Goal: Complete application form: Complete application form

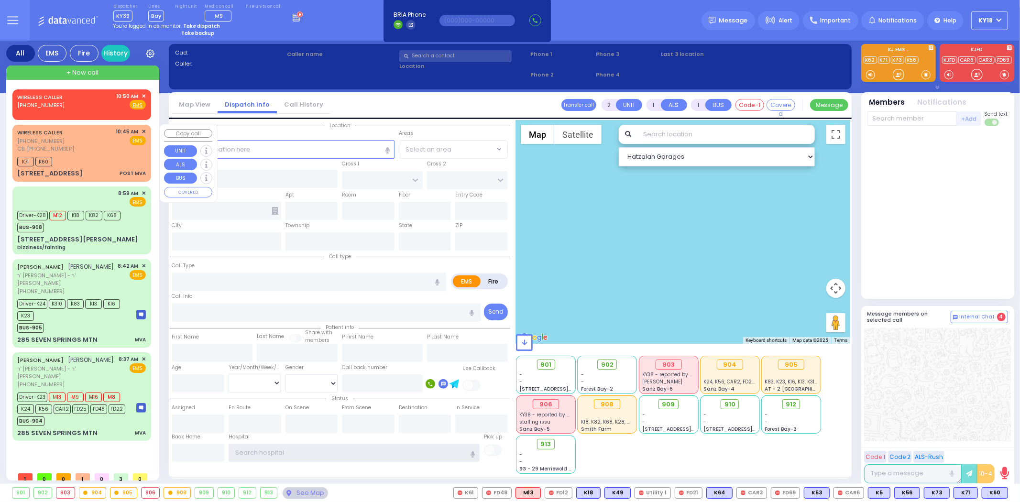
type input "ky18"
click at [106, 173] on div "[STREET_ADDRESS] POST MVA" at bounding box center [81, 174] width 129 height 10
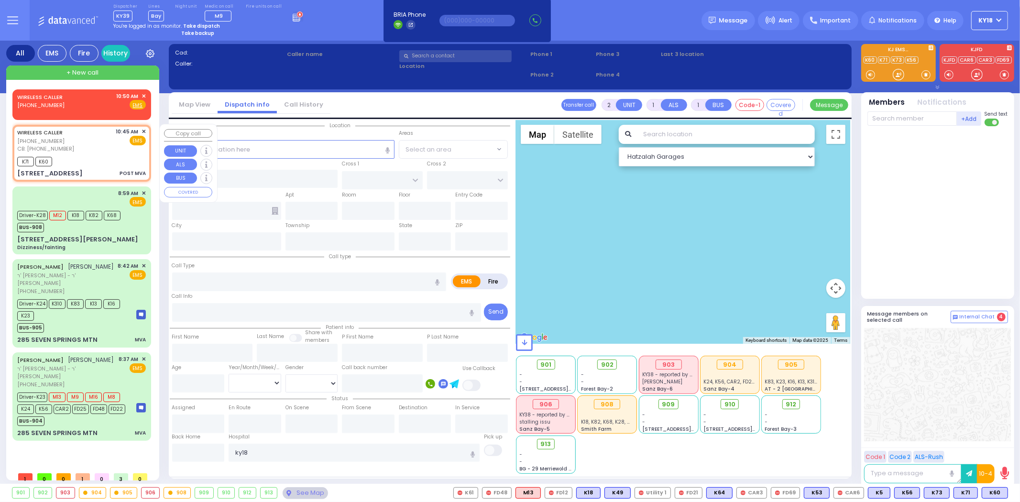
select select
type input "POST MVA"
radio input "true"
select select
type input "[PHONE_NUMBER]"
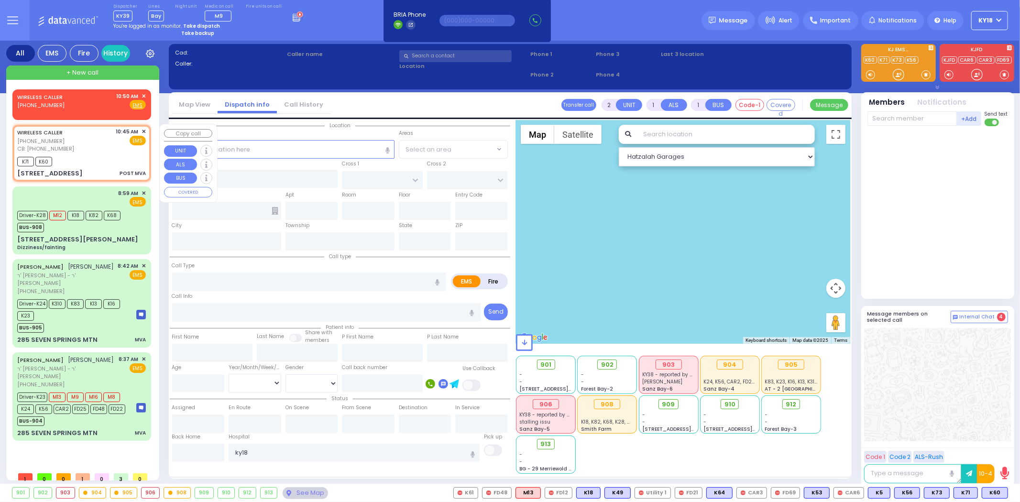
type input "10:45"
type input "10:49"
select select "Hatzalah Garages"
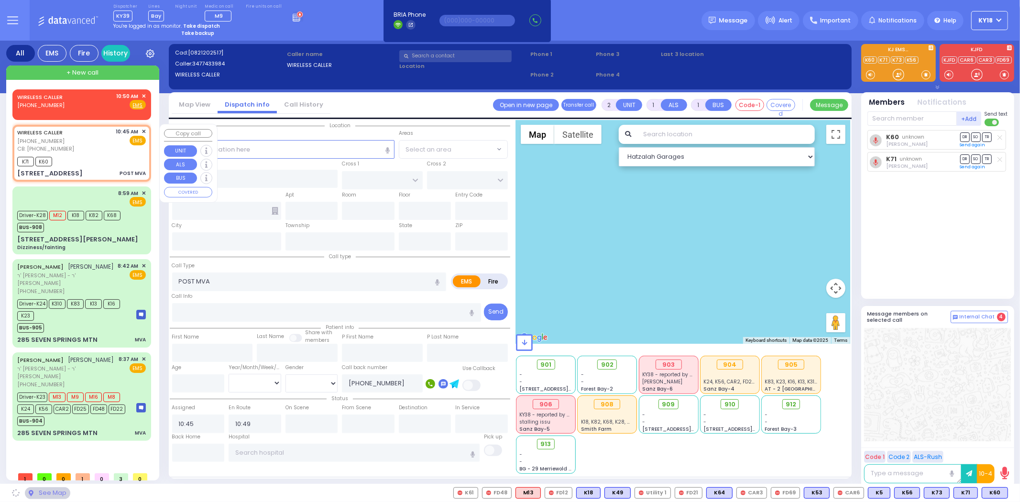
type input "ROVNA COURT"
type input "[GEOGRAPHIC_DATA]"
type input "[STREET_ADDRESS]"
type input "111"
type input "Monroe"
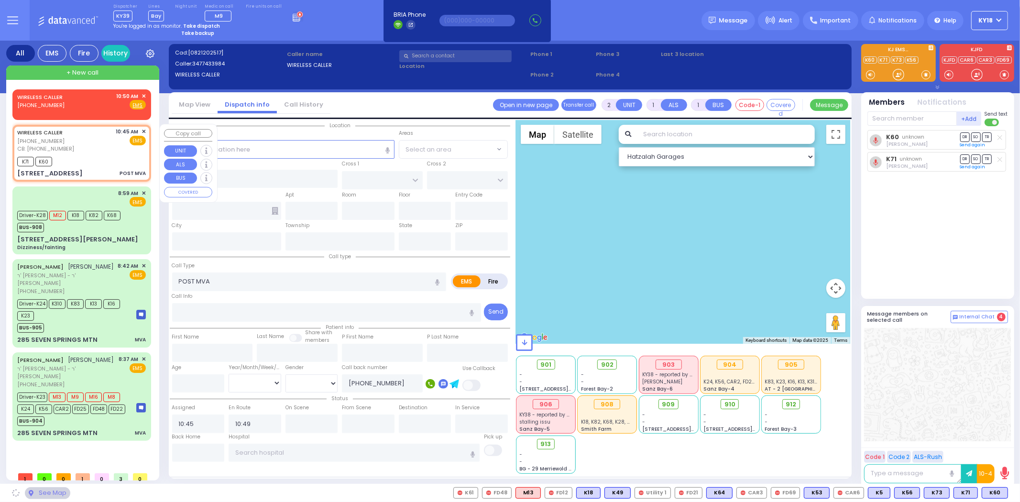
type input "[US_STATE]"
type input "10950"
select select "SECTION 5"
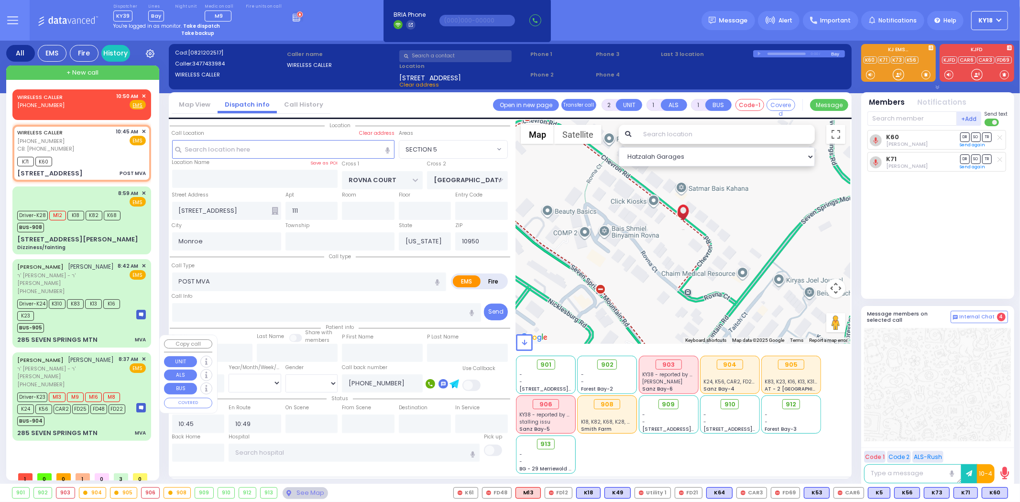
click at [106, 357] on div "[PERSON_NAME] [PERSON_NAME] ר' [PERSON_NAME] - ר' [PERSON_NAME] [PHONE_NUMBER] …" at bounding box center [81, 371] width 129 height 33
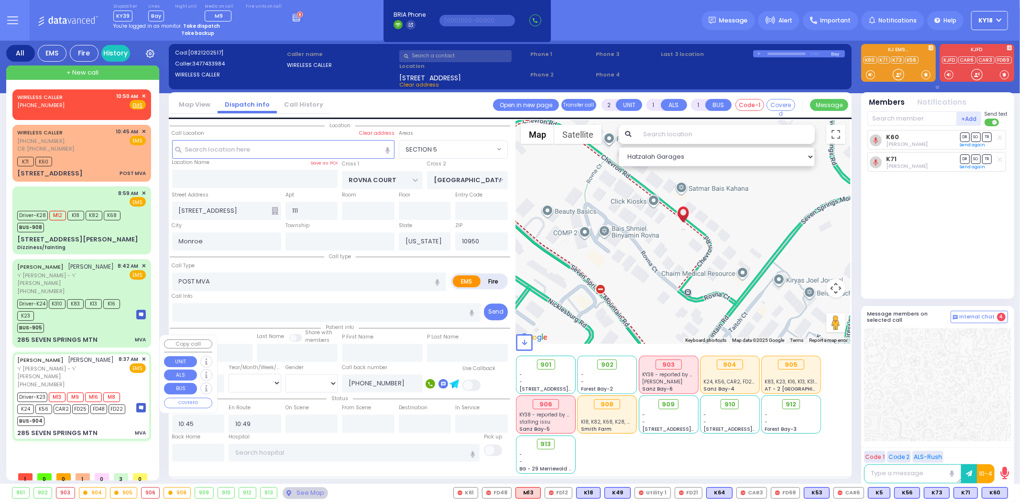
type input "6"
select select
type input "MVA"
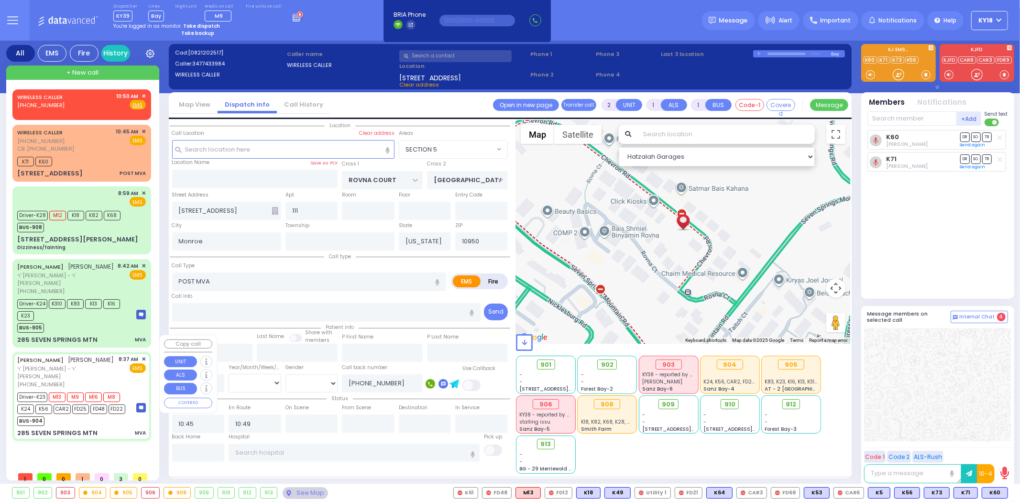
radio input "true"
type input "[PERSON_NAME]"
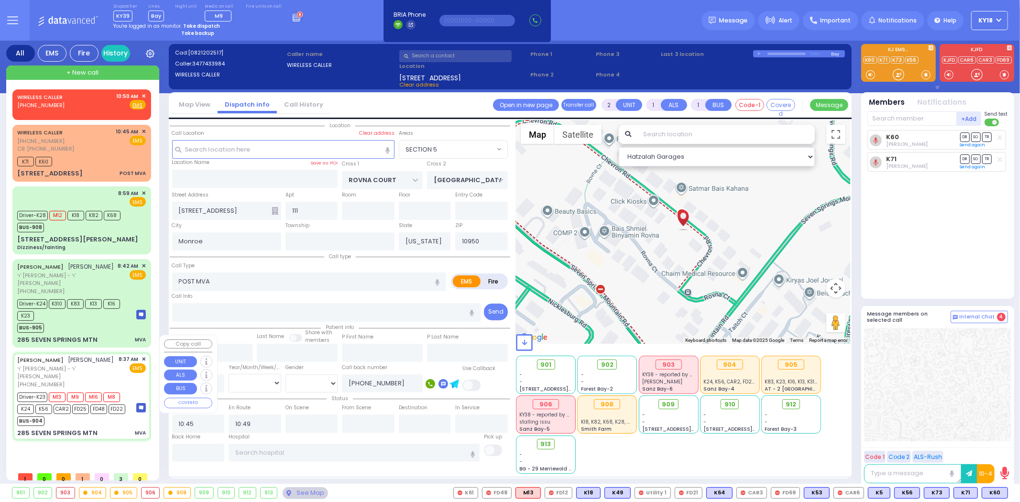
type input "17"
select select "Year"
select select "[DEMOGRAPHIC_DATA]"
type input "08:37"
type input "08:41"
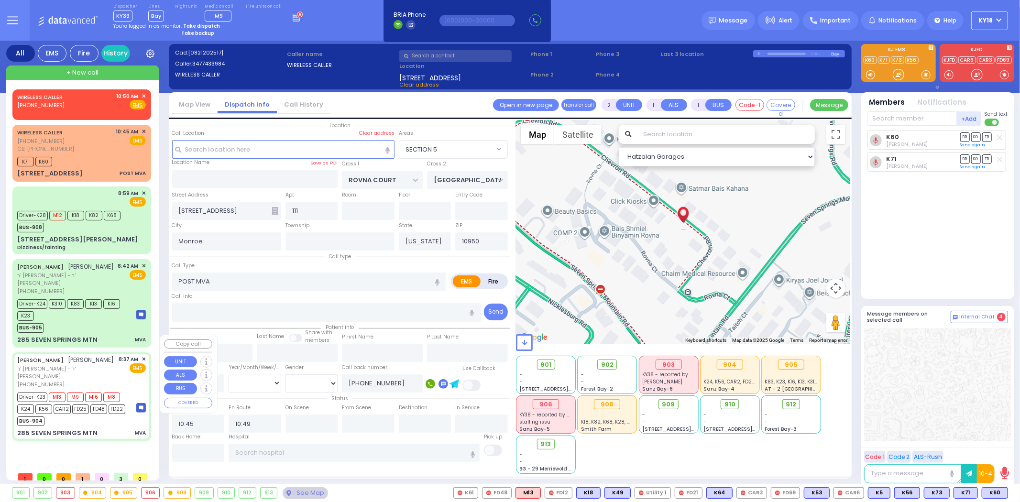
type input "08:45"
type input "09:42"
type input "[GEOGRAPHIC_DATA]- [GEOGRAPHIC_DATA]: Emergency Room"
type input "[GEOGRAPHIC_DATA]"
type input "285 SEVEN SPRINGS MTN"
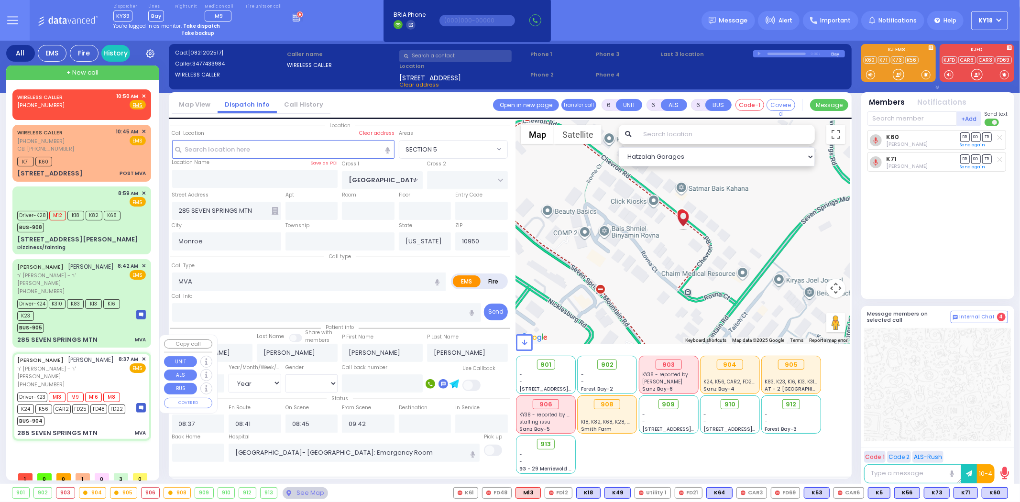
select select "SECTION 5"
select select "Hatzalah Garages"
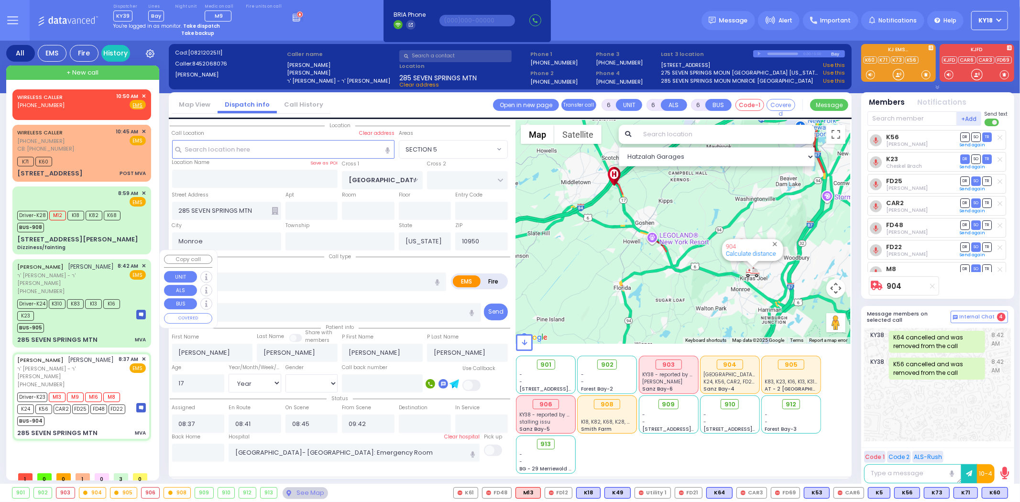
click at [119, 321] on div "BUS-905" at bounding box center [72, 327] width 110 height 12
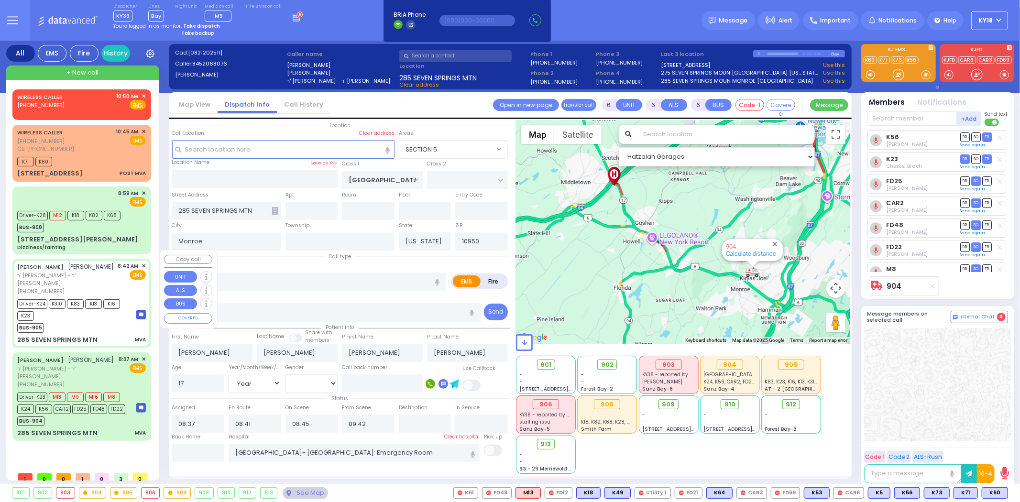
type input "4"
type input "1"
select select
radio input "true"
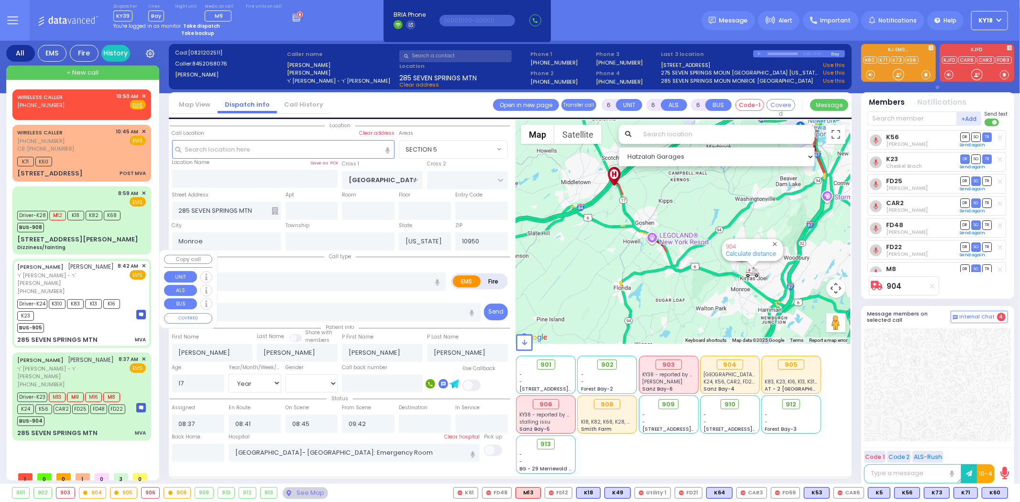
select select
type input "08:42"
type input "08:43"
type input "09:43"
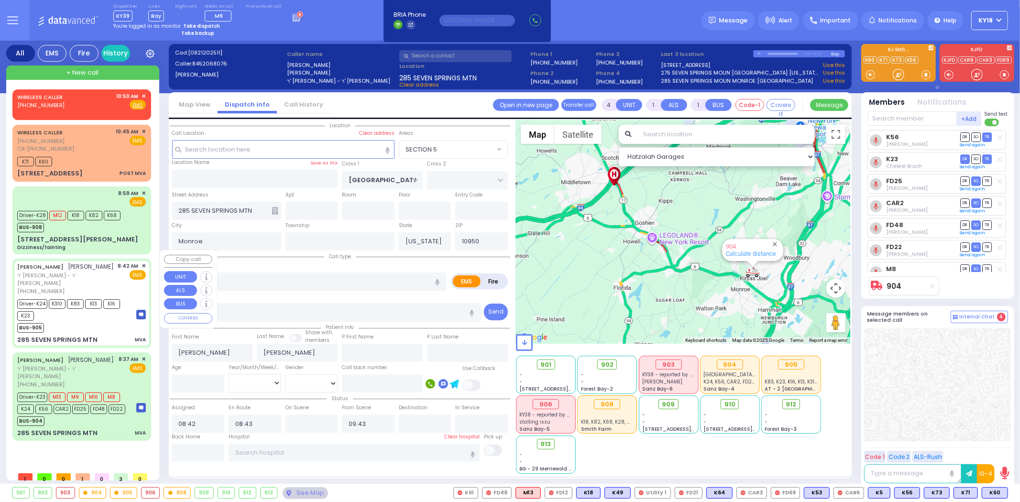
select select "SECTION 5"
select select "Hatzalah Garages"
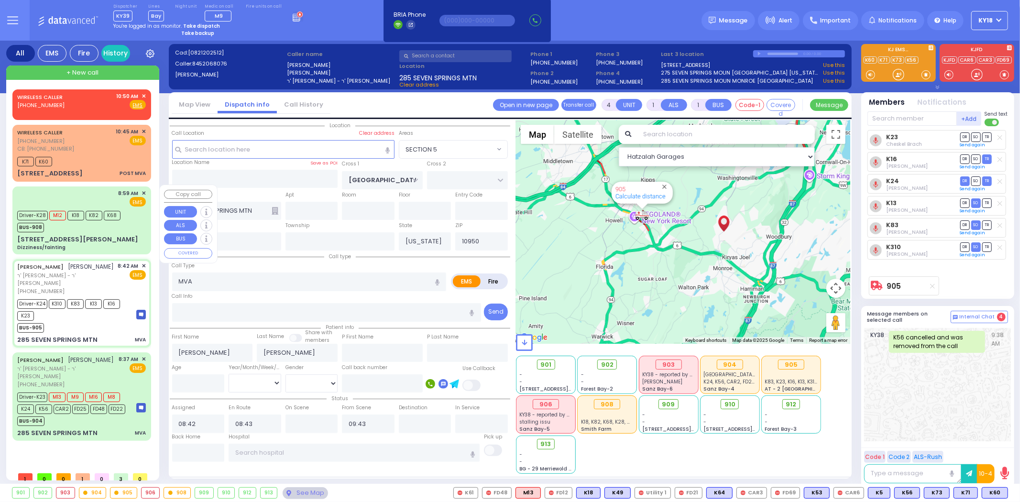
click at [66, 244] on div "Dizziness/fainting" at bounding box center [41, 247] width 48 height 7
type input "6"
select select
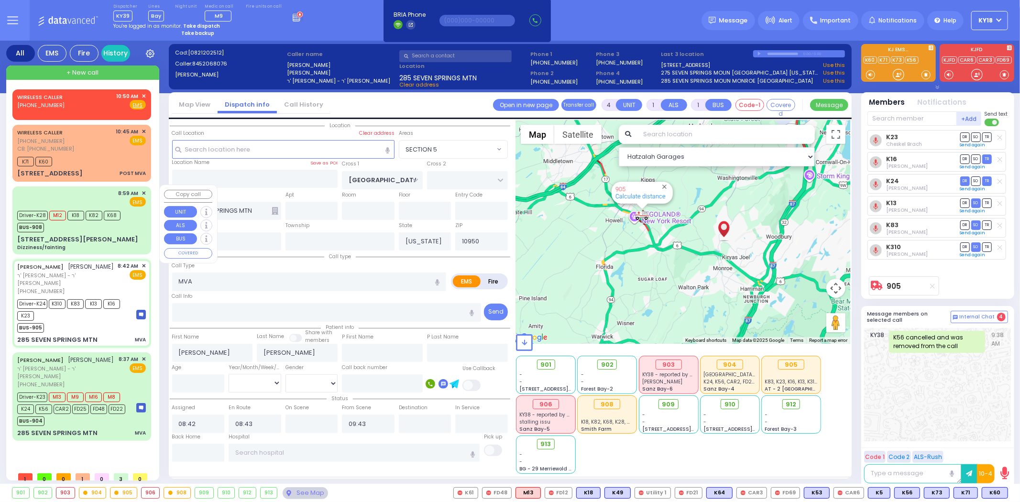
type input "Dizziness/fainting"
radio input "true"
type input "[PERSON_NAME]"
type input "39"
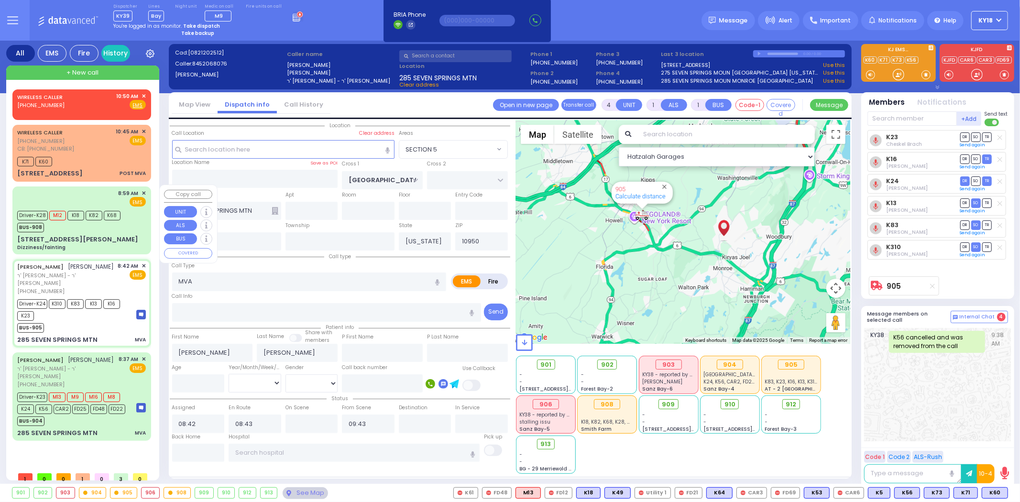
select select "Year"
select select "[DEMOGRAPHIC_DATA]"
type input "08:59"
type input "09:00"
type input "09:15"
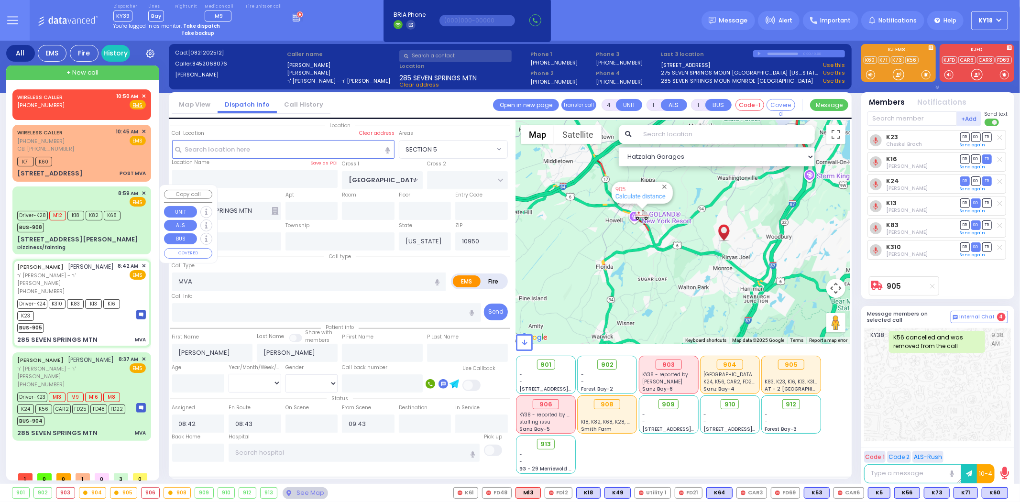
type input "09:45"
type input "10:00"
type input "10:30"
type input "[GEOGRAPHIC_DATA]"
select select "Hatzalah Garages"
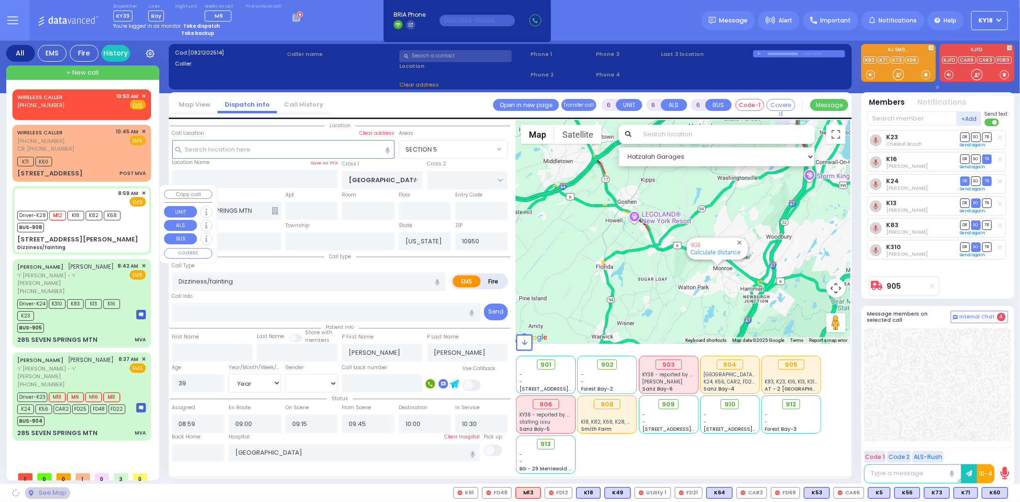
type input "TOMER CIRCLE"
type input "[PERSON_NAME] COURT"
type input "[STREET_ADDRESS][PERSON_NAME]"
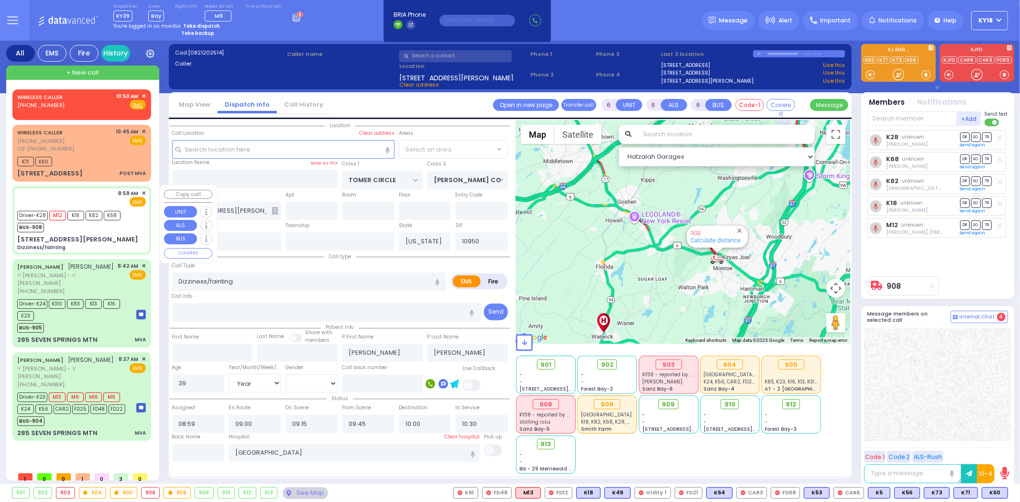
select select "[PERSON_NAME][GEOGRAPHIC_DATA]"
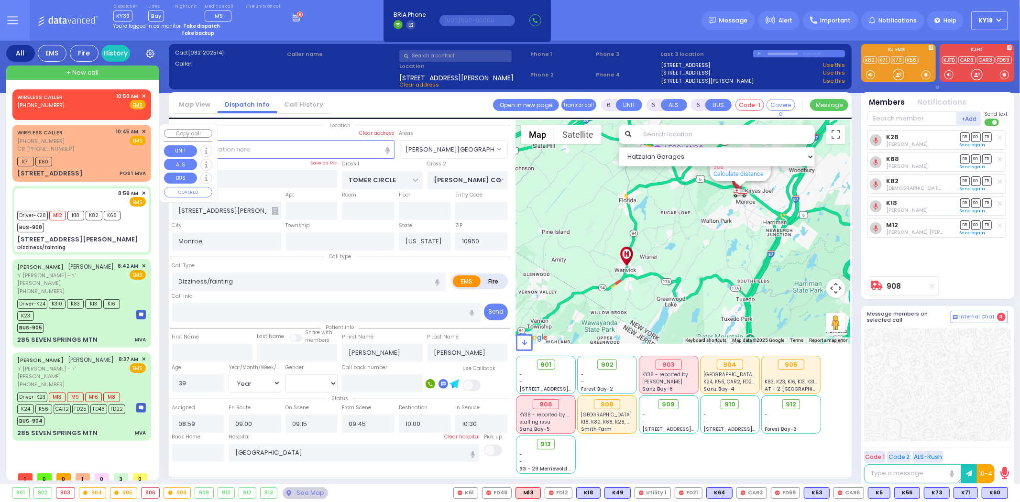
click at [123, 172] on div "POST MVA" at bounding box center [133, 173] width 26 height 7
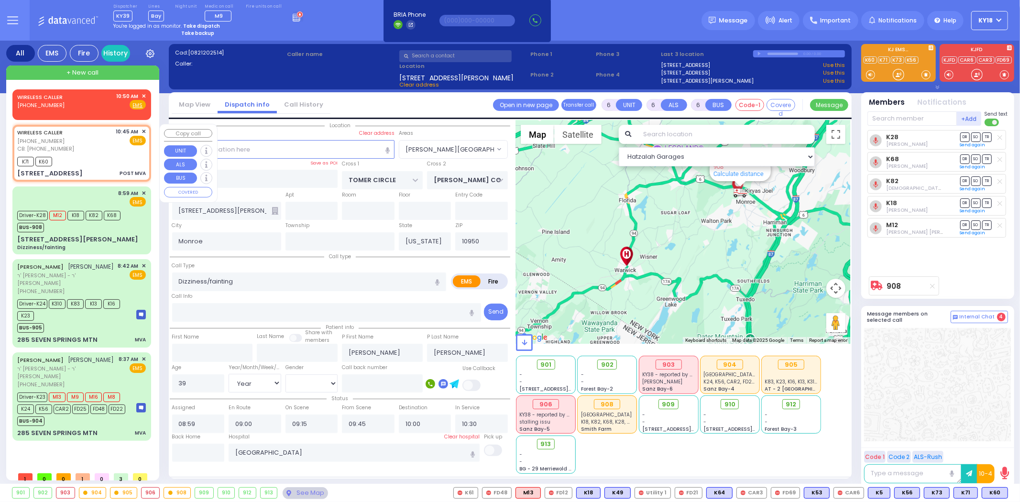
type input "2"
type input "1"
select select
type input "POST MVA"
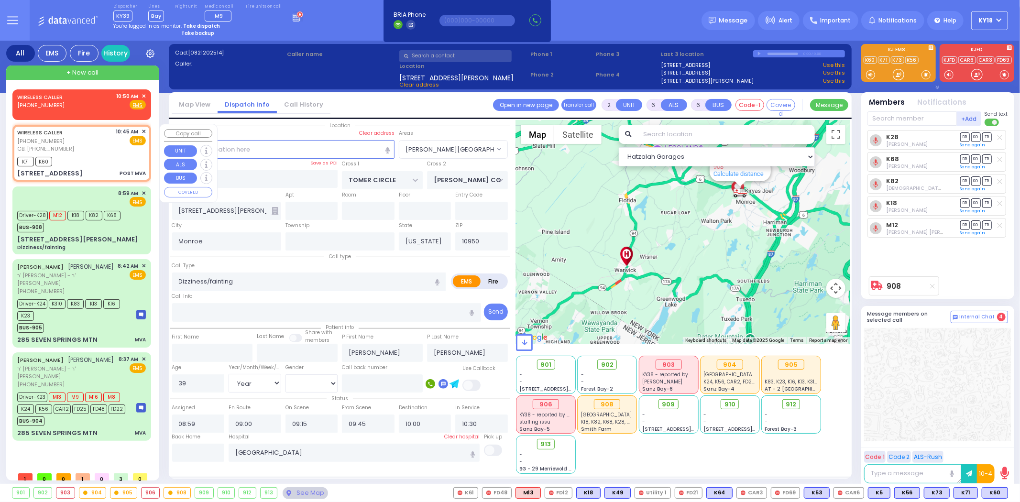
radio input "true"
select select
type input "[PHONE_NUMBER]"
type input "10:45"
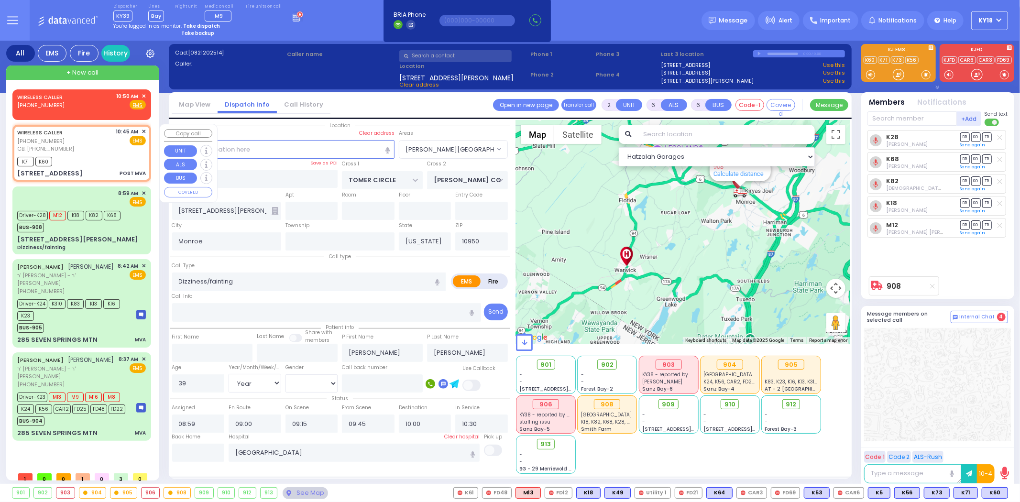
type input "10:49"
select select "Hatzalah Garages"
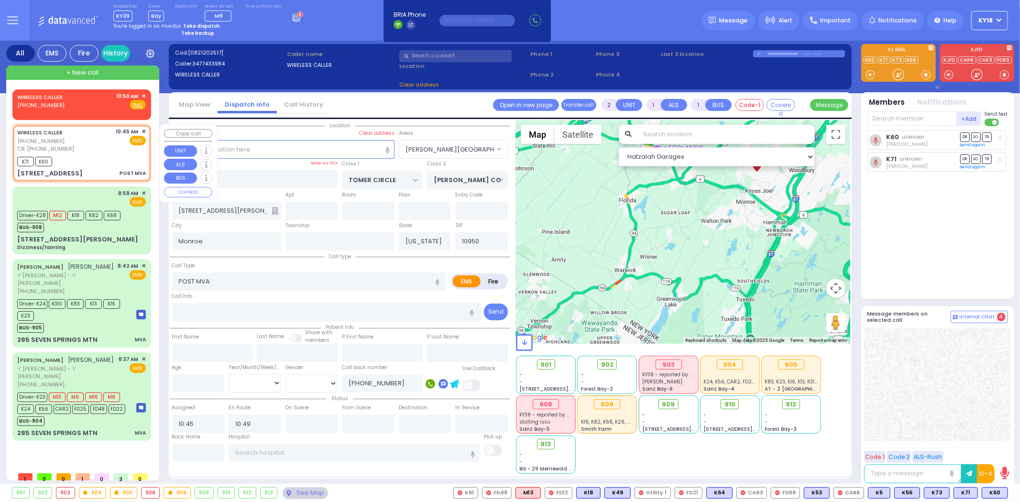
type input "ROVNA COURT"
type input "[GEOGRAPHIC_DATA]"
type input "[STREET_ADDRESS]"
type input "111"
select select "SECTION 5"
